Goal: Information Seeking & Learning: Learn about a topic

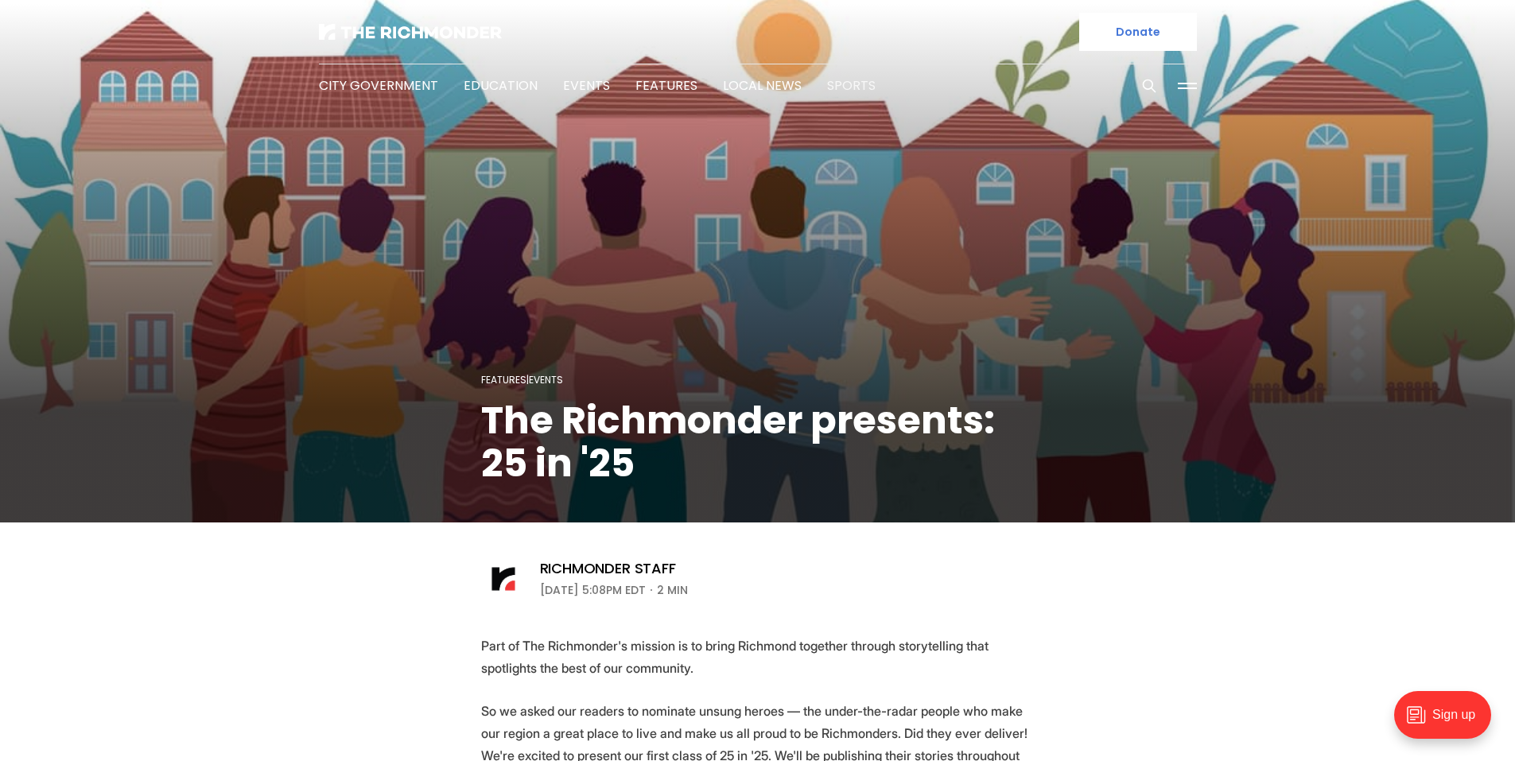
click at [840, 77] on link "Sports" at bounding box center [851, 85] width 49 height 18
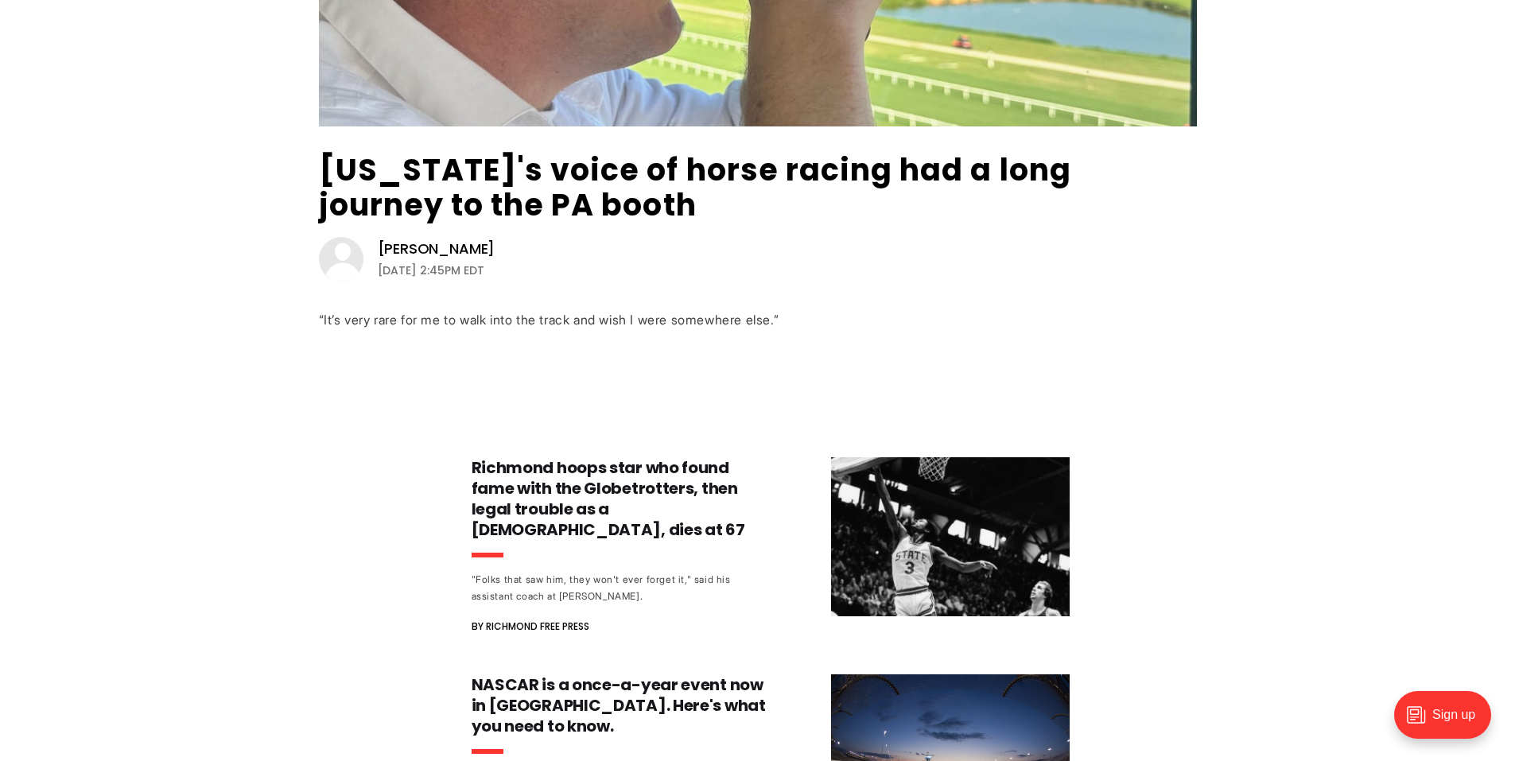
scroll to position [462, 0]
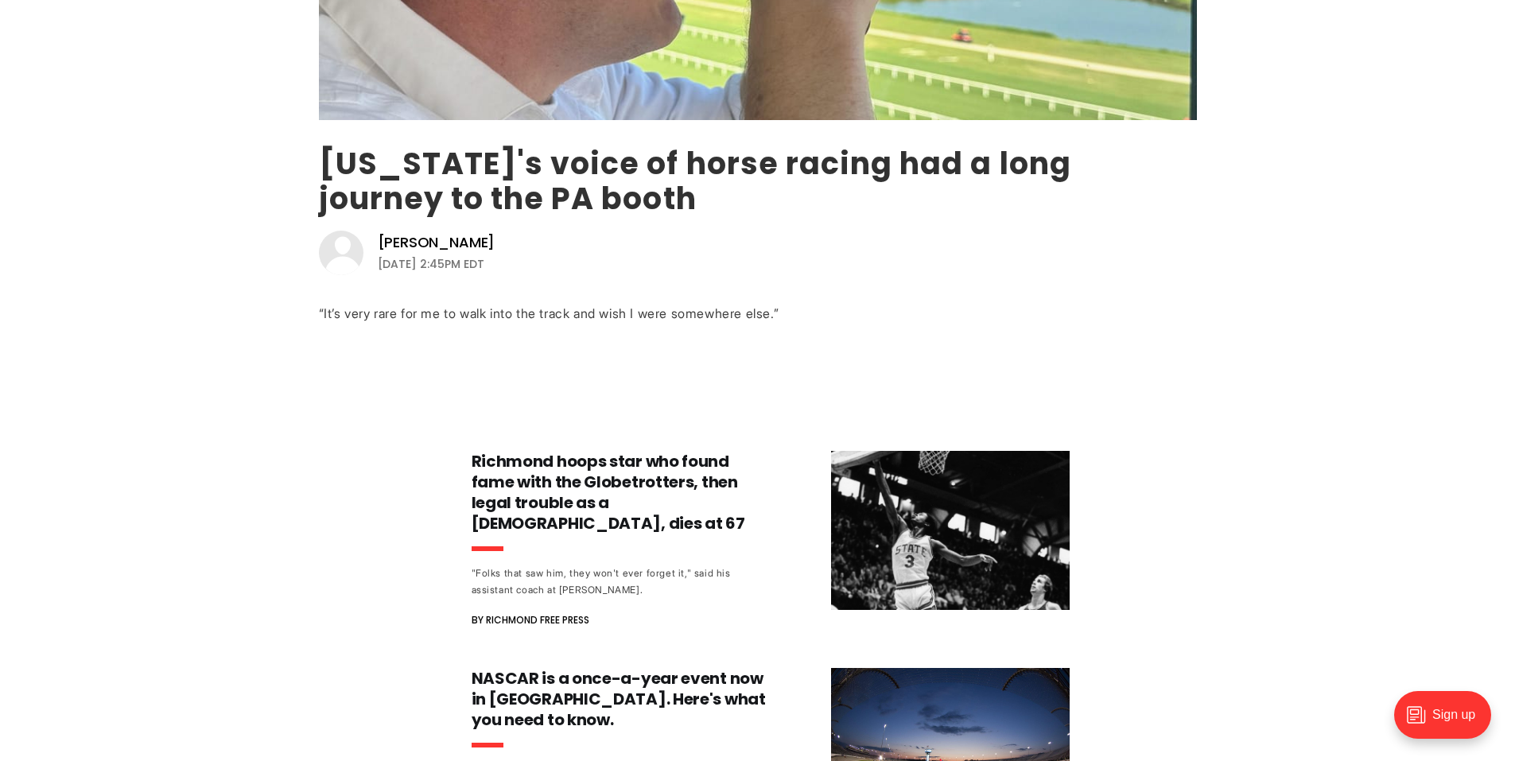
click at [619, 181] on link "[US_STATE]'s voice of horse racing had a long journey to the PA booth" at bounding box center [695, 180] width 752 height 77
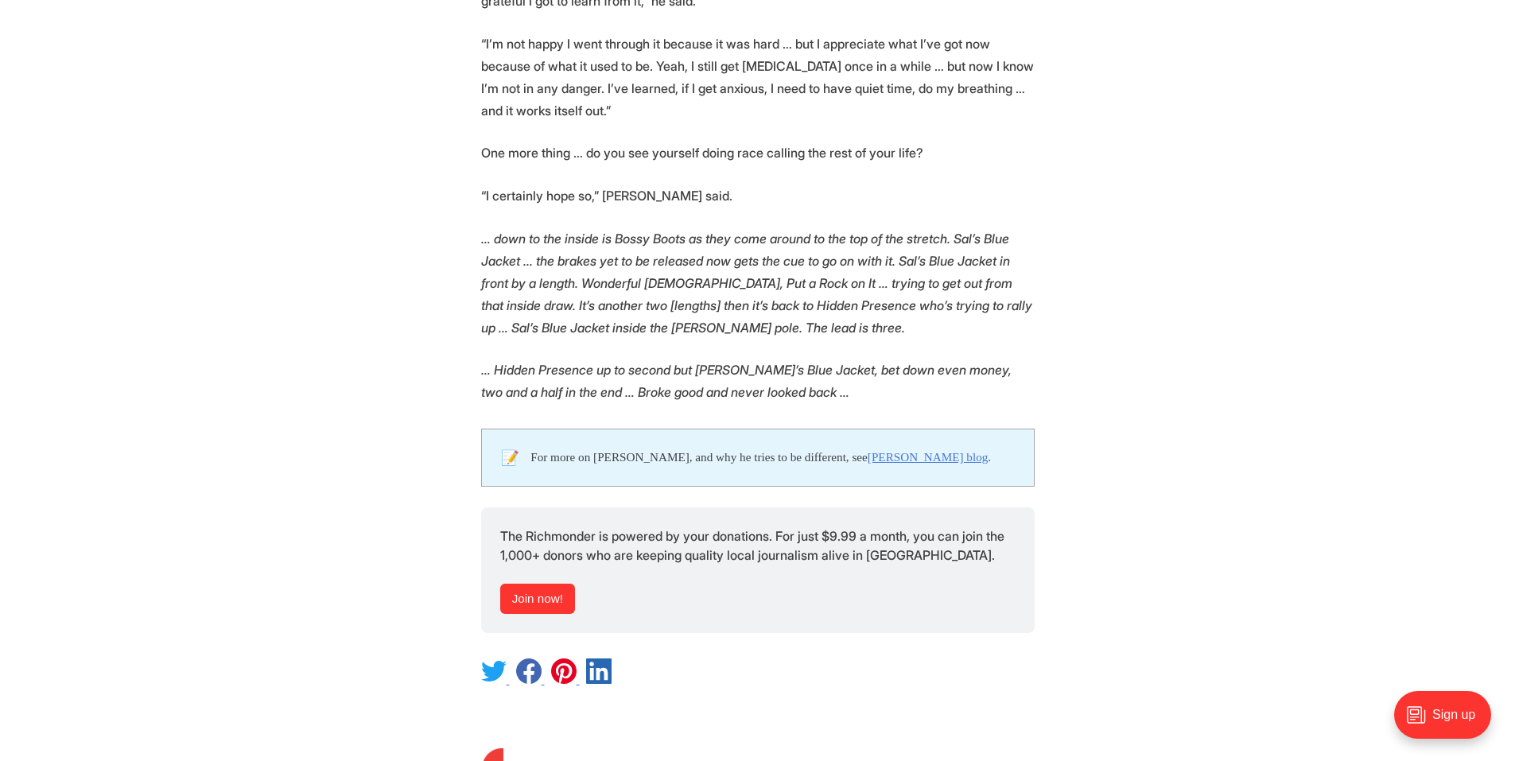
scroll to position [3668, 0]
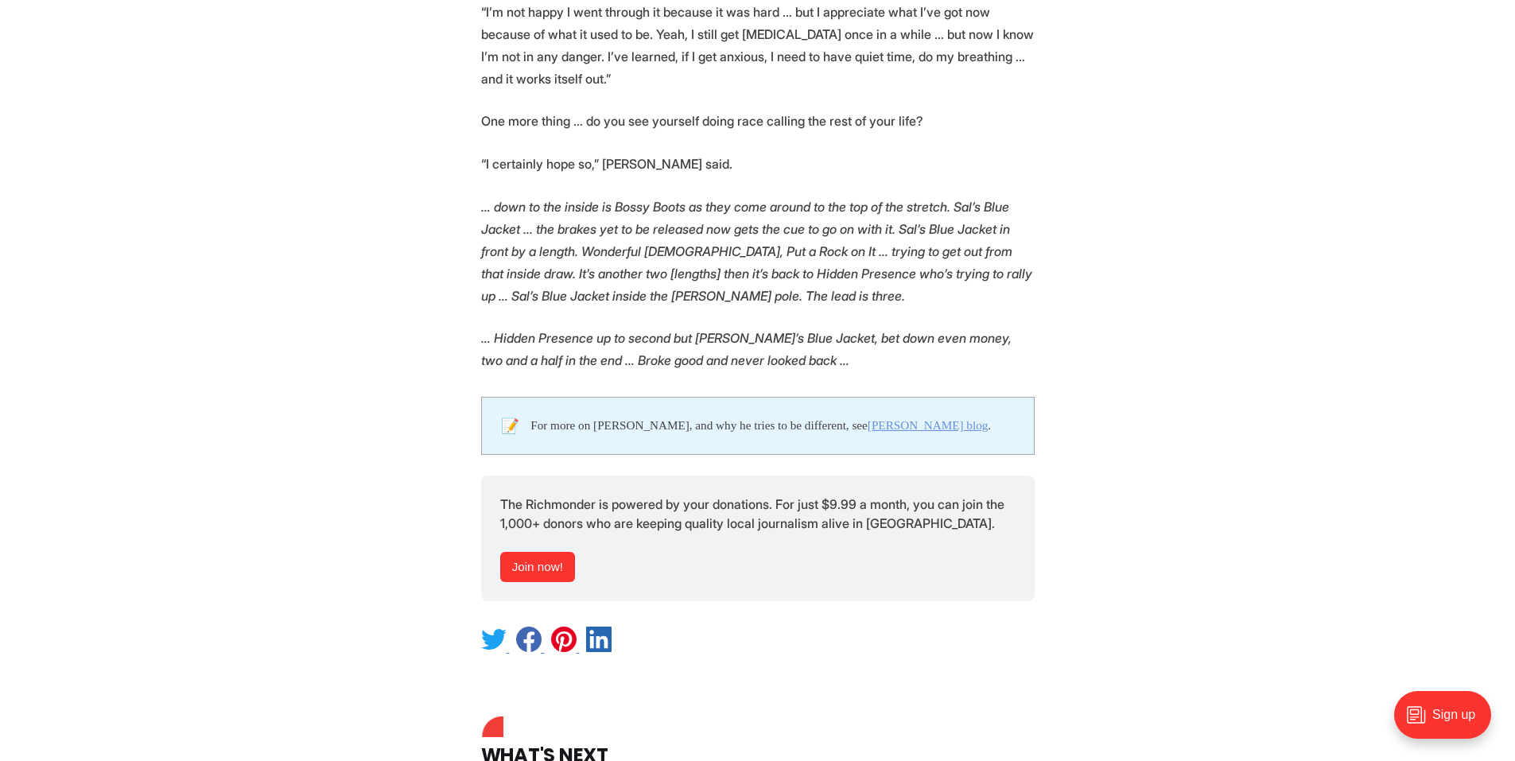
click at [927, 418] on link "Jerry Lindquist’s blog" at bounding box center [928, 425] width 120 height 14
